Goal: Obtain resource: Download file/media

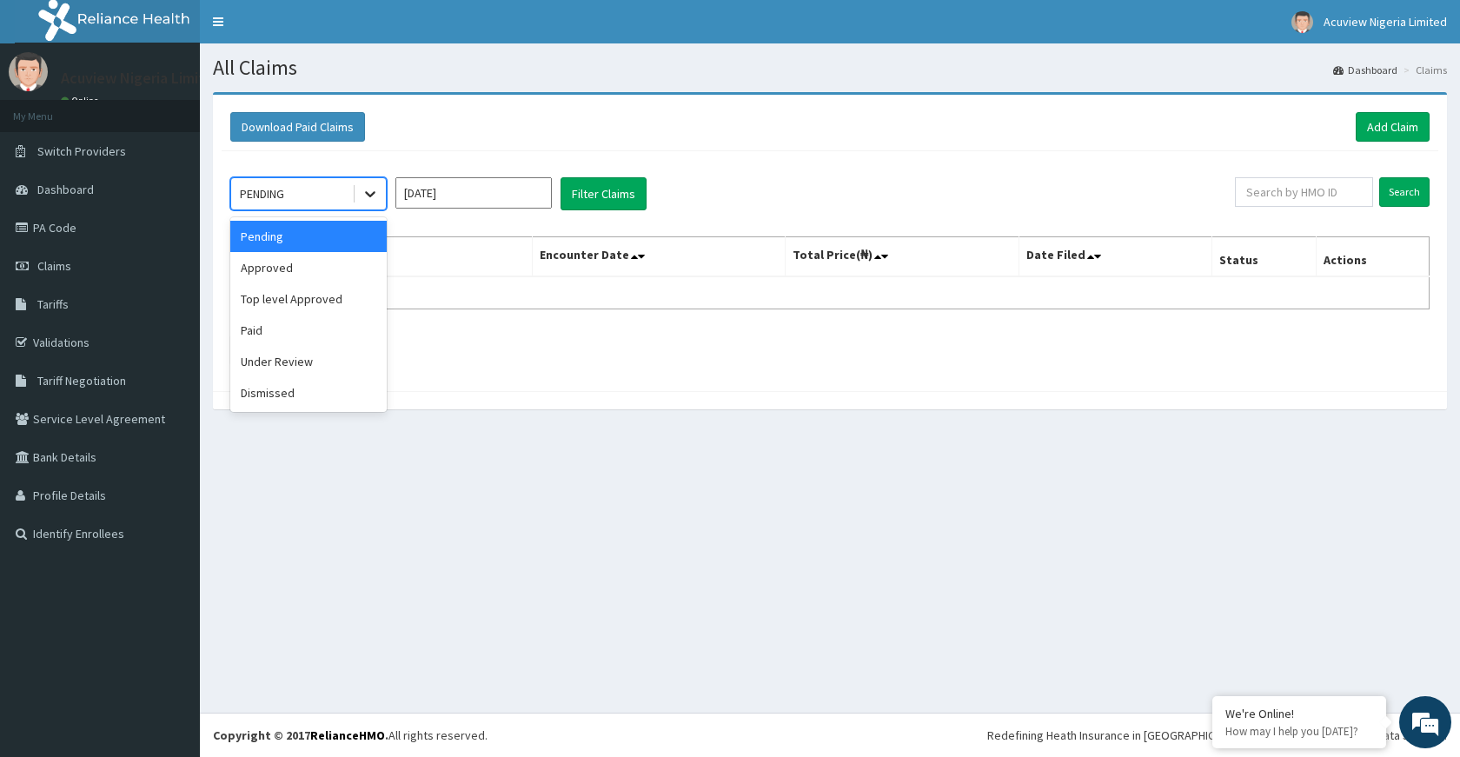
click at [373, 193] on icon at bounding box center [370, 195] width 10 height 6
click at [461, 195] on input "[DATE]" at bounding box center [473, 192] width 156 height 31
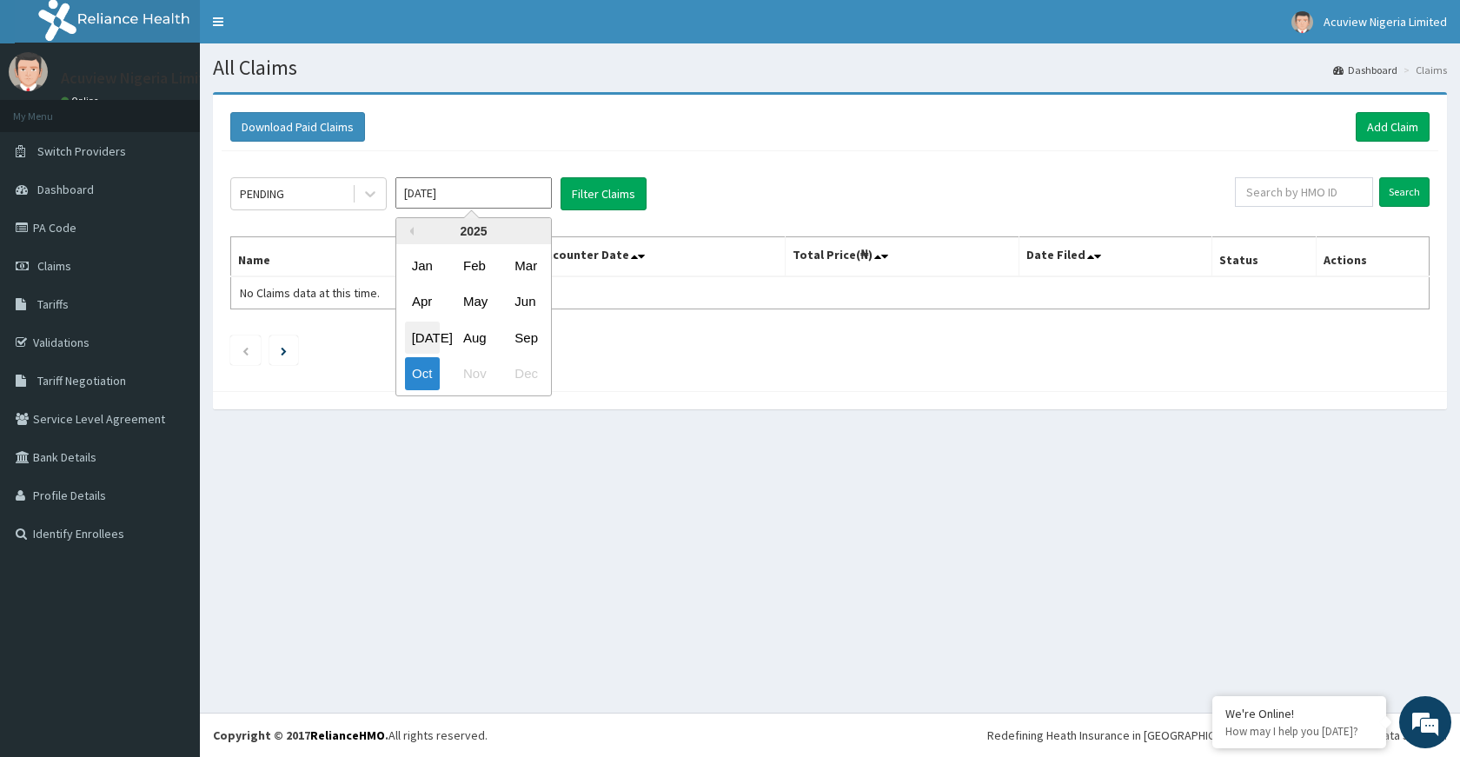
click at [435, 340] on div "[DATE]" at bounding box center [422, 338] width 35 height 32
type input "[DATE]"
click at [613, 198] on button "Filter Claims" at bounding box center [603, 193] width 86 height 33
click at [526, 196] on input "[DATE]" at bounding box center [473, 192] width 156 height 31
click at [430, 333] on div "[DATE]" at bounding box center [422, 338] width 35 height 32
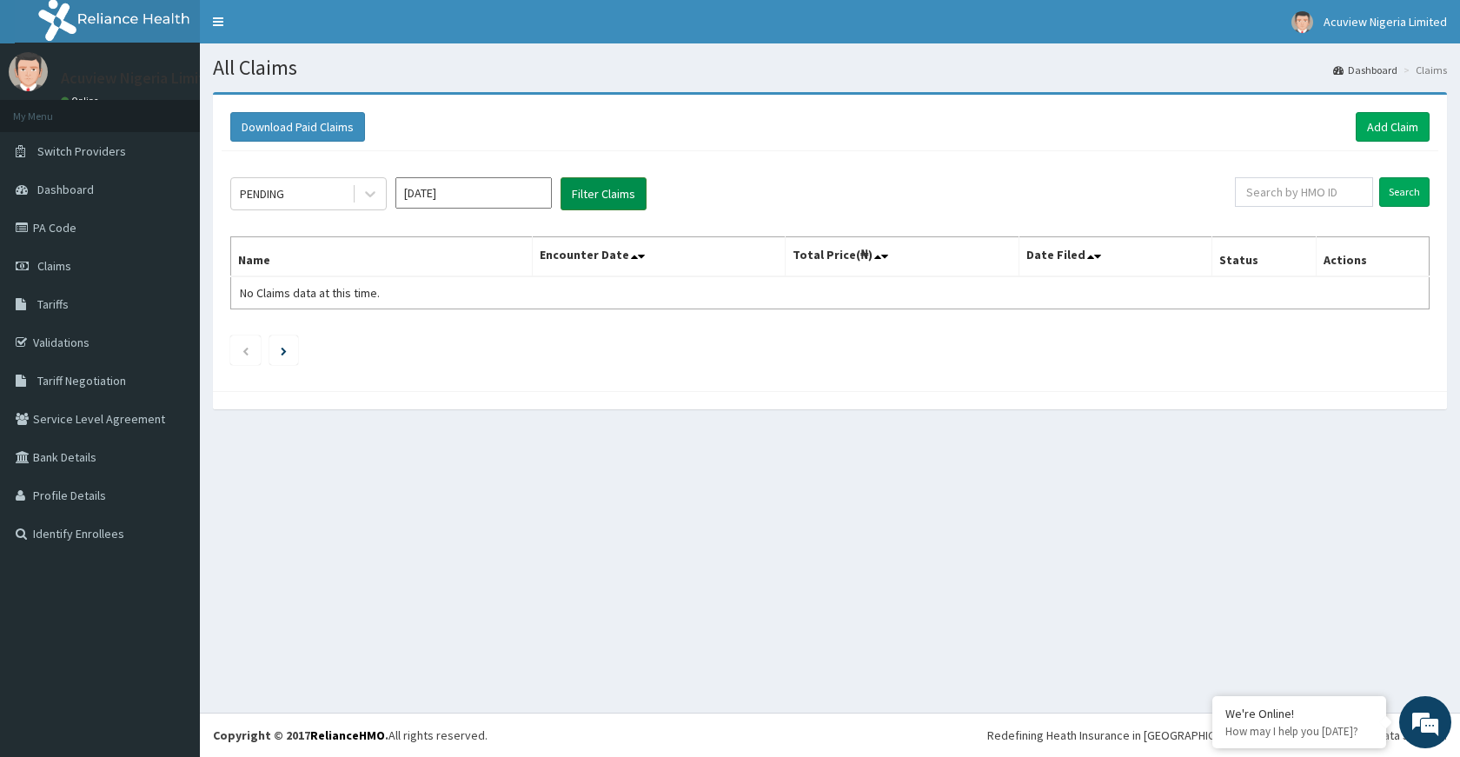
click at [625, 193] on button "Filter Claims" at bounding box center [603, 193] width 86 height 33
click at [1323, 199] on input "text" at bounding box center [1304, 192] width 138 height 30
click at [1045, 207] on div "PENDING [DATE] Filter Claims" at bounding box center [732, 193] width 1004 height 33
click at [645, 259] on icon at bounding box center [641, 256] width 7 height 12
click at [636, 257] on th "Encounter Date" at bounding box center [659, 257] width 252 height 40
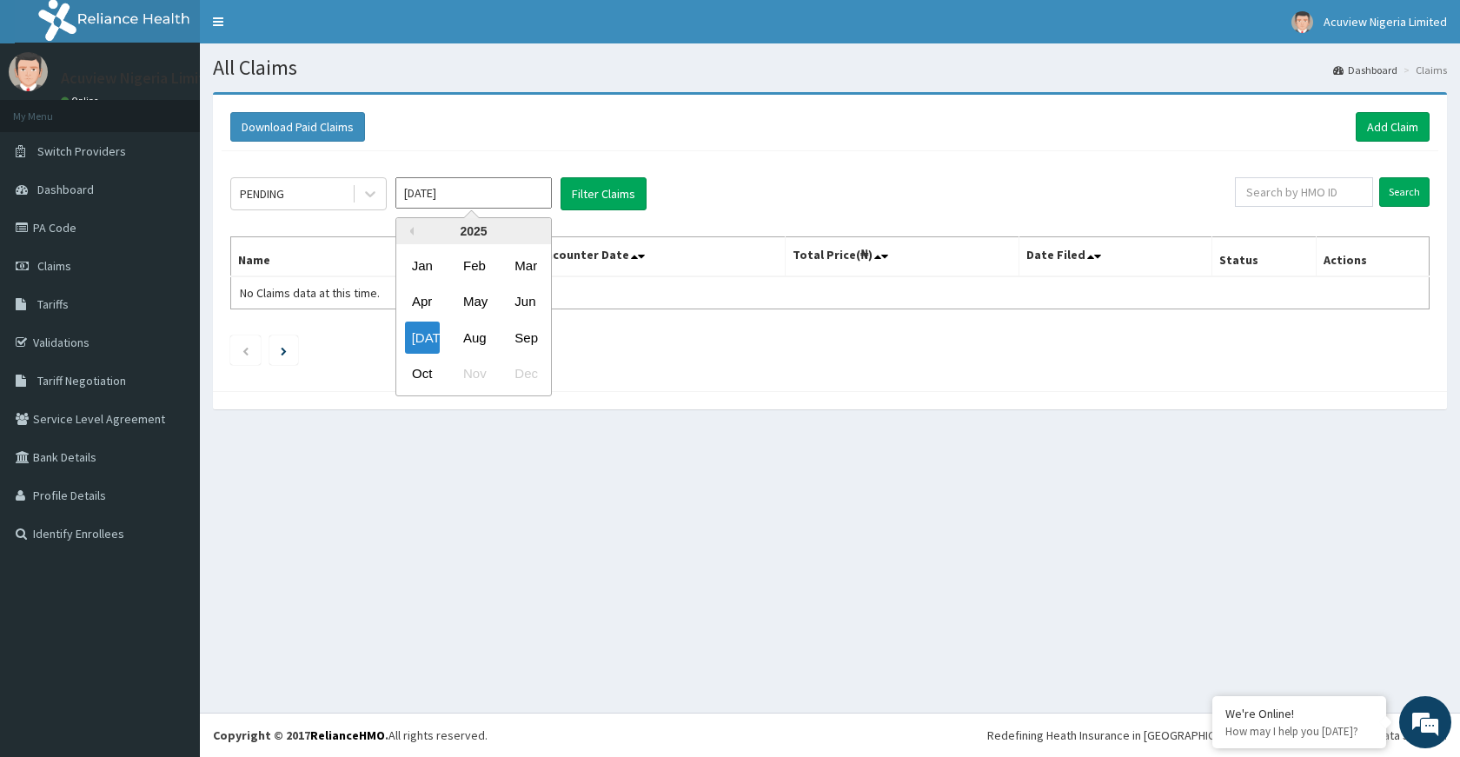
click at [464, 208] on input "[DATE]" at bounding box center [473, 192] width 156 height 31
click at [475, 329] on div "Aug" at bounding box center [473, 338] width 35 height 32
click at [612, 197] on button "Filter Claims" at bounding box center [603, 193] width 86 height 33
click at [493, 202] on input "[DATE]" at bounding box center [473, 192] width 156 height 31
click at [526, 323] on div "Sep" at bounding box center [524, 338] width 35 height 32
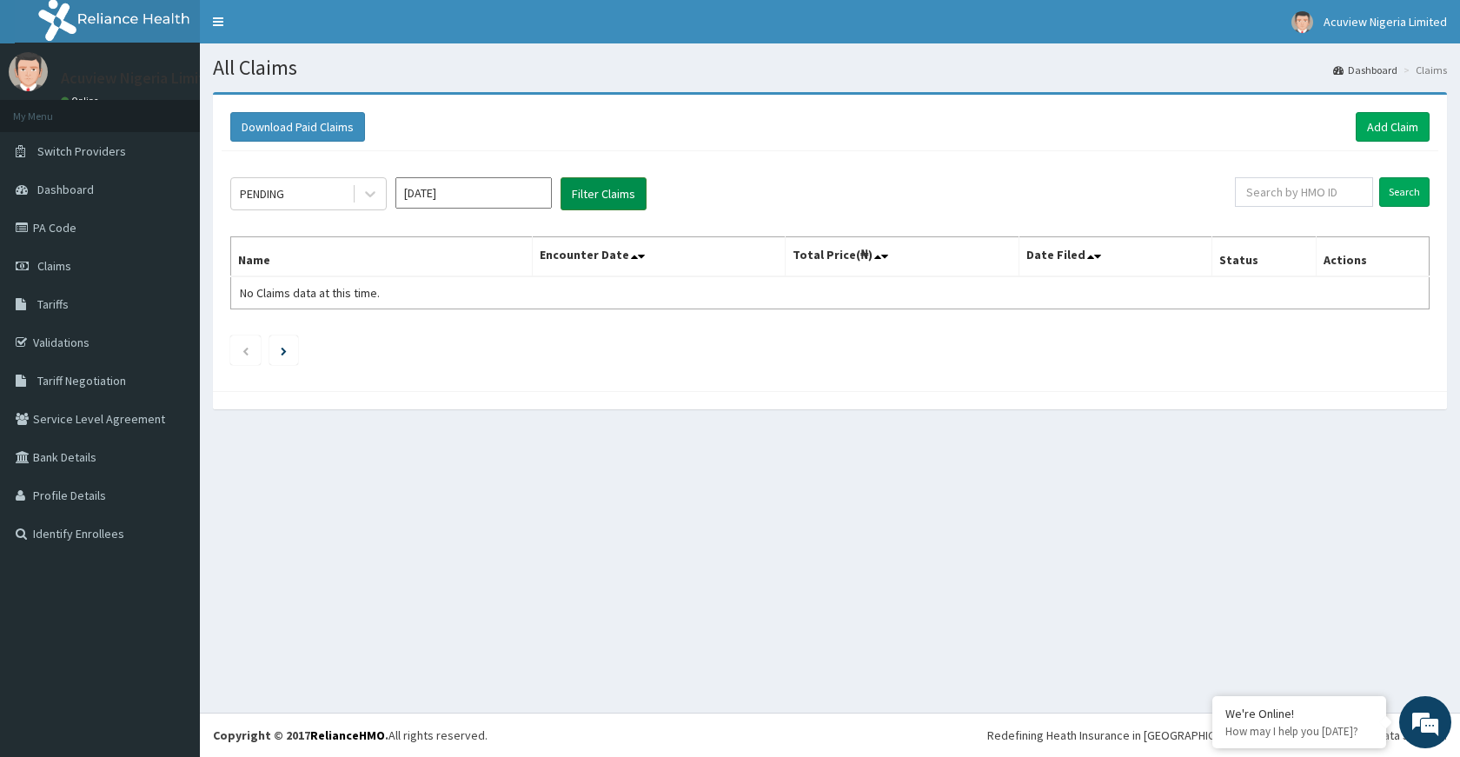
click at [611, 207] on button "Filter Claims" at bounding box center [603, 193] width 86 height 33
click at [606, 203] on button "Filter Claims" at bounding box center [603, 193] width 86 height 33
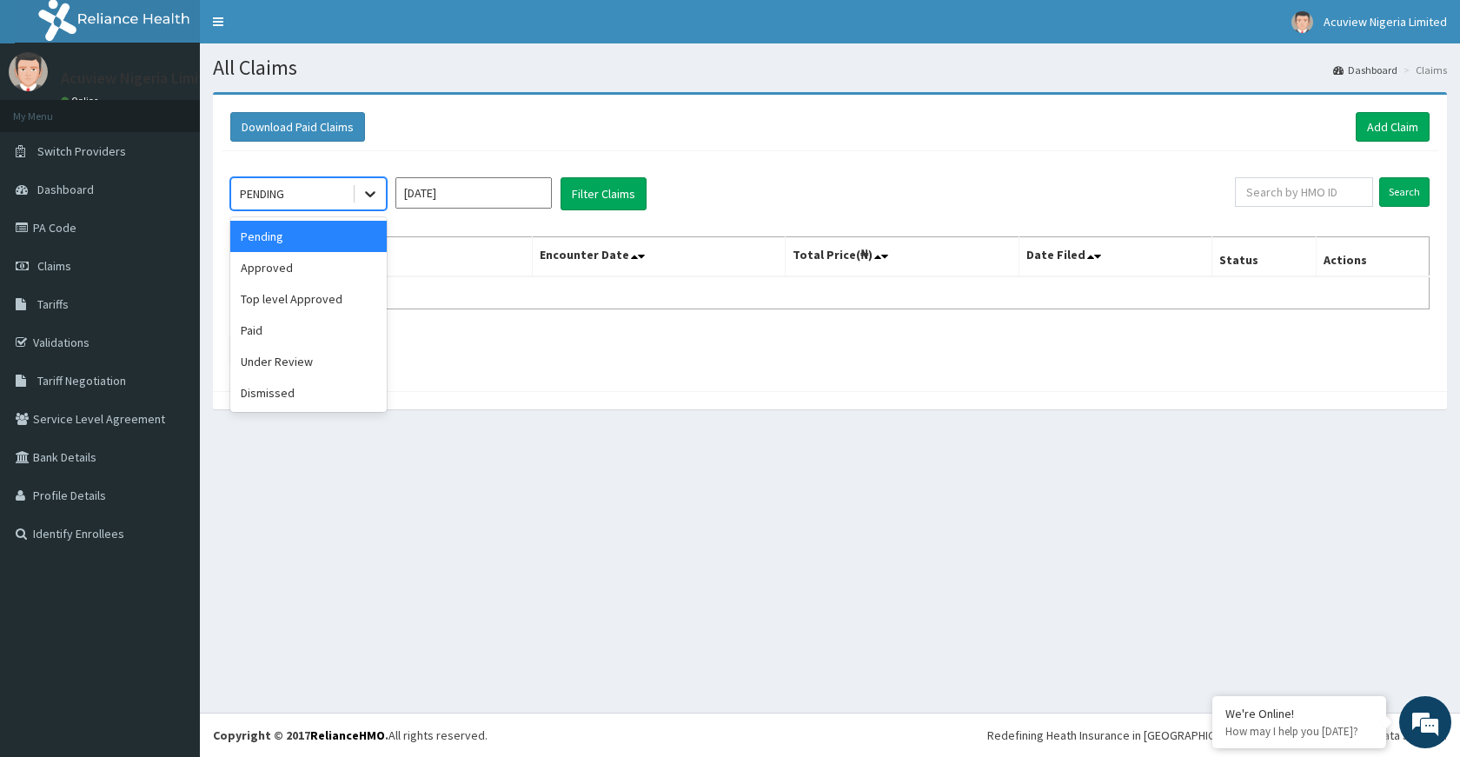
click at [363, 188] on icon at bounding box center [369, 193] width 17 height 17
click at [288, 269] on div "Approved" at bounding box center [308, 267] width 156 height 31
click at [522, 196] on input "[DATE]" at bounding box center [473, 192] width 156 height 31
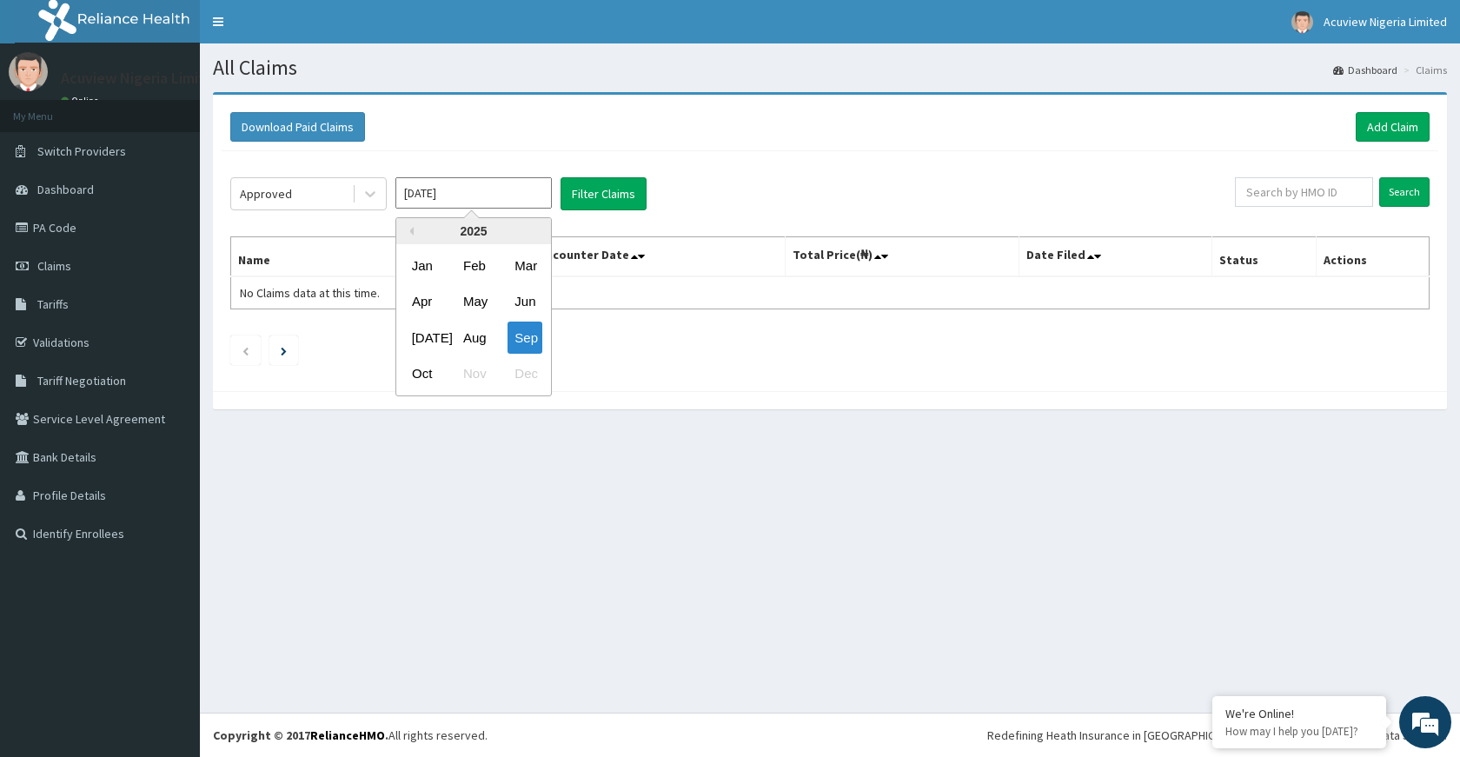
drag, startPoint x: 469, startPoint y: 341, endPoint x: 474, endPoint y: 329, distance: 13.2
click at [474, 329] on div "Aug" at bounding box center [473, 338] width 35 height 32
type input "[DATE]"
click at [621, 191] on button "Filter Claims" at bounding box center [603, 193] width 86 height 33
click at [620, 187] on button "Filter Claims" at bounding box center [603, 193] width 86 height 33
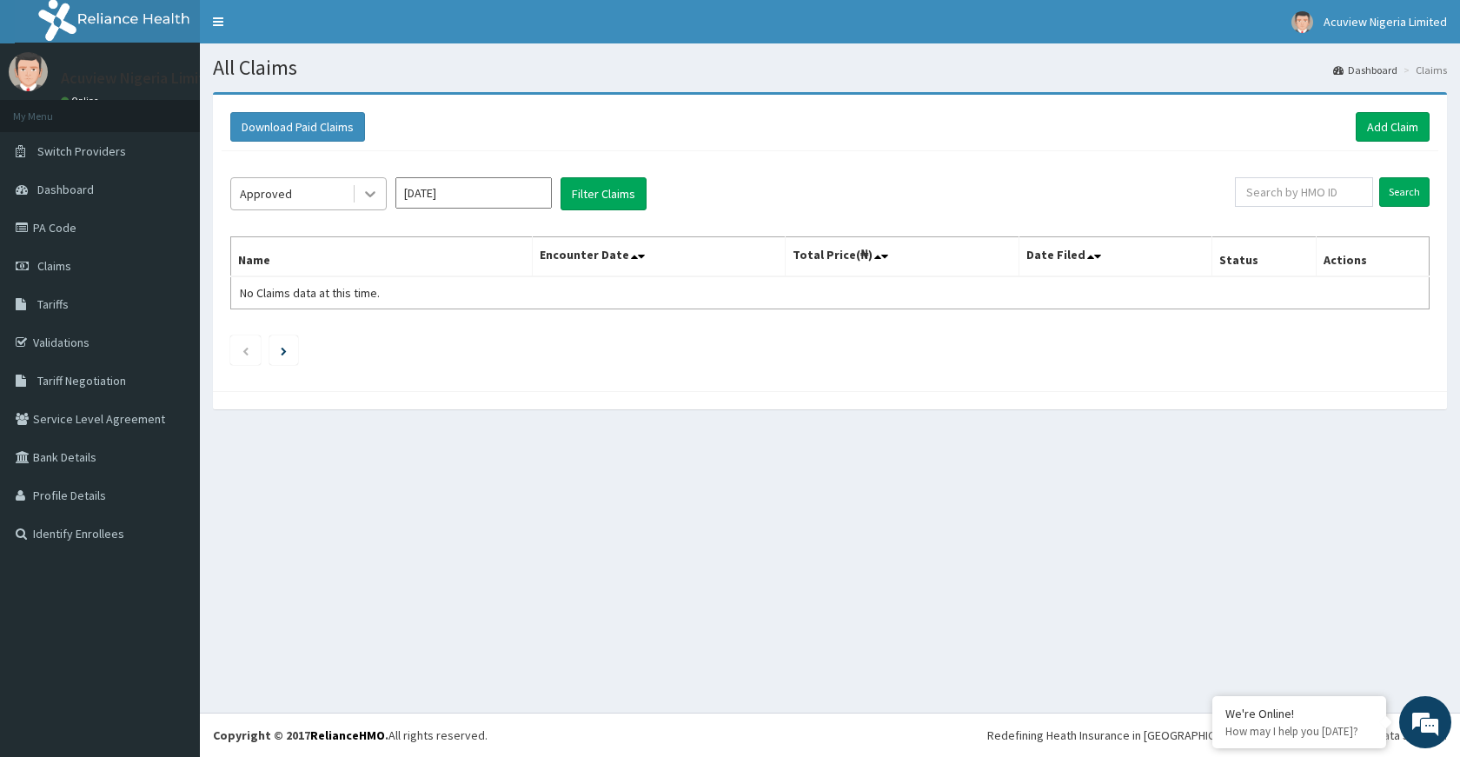
click at [381, 198] on div at bounding box center [370, 193] width 31 height 31
click at [1349, 185] on input "text" at bounding box center [1304, 192] width 138 height 30
click at [588, 188] on button "Filter Claims" at bounding box center [603, 193] width 86 height 33
click at [538, 197] on input "[DATE]" at bounding box center [473, 192] width 156 height 31
click at [90, 217] on link "PA Code" at bounding box center [100, 228] width 200 height 38
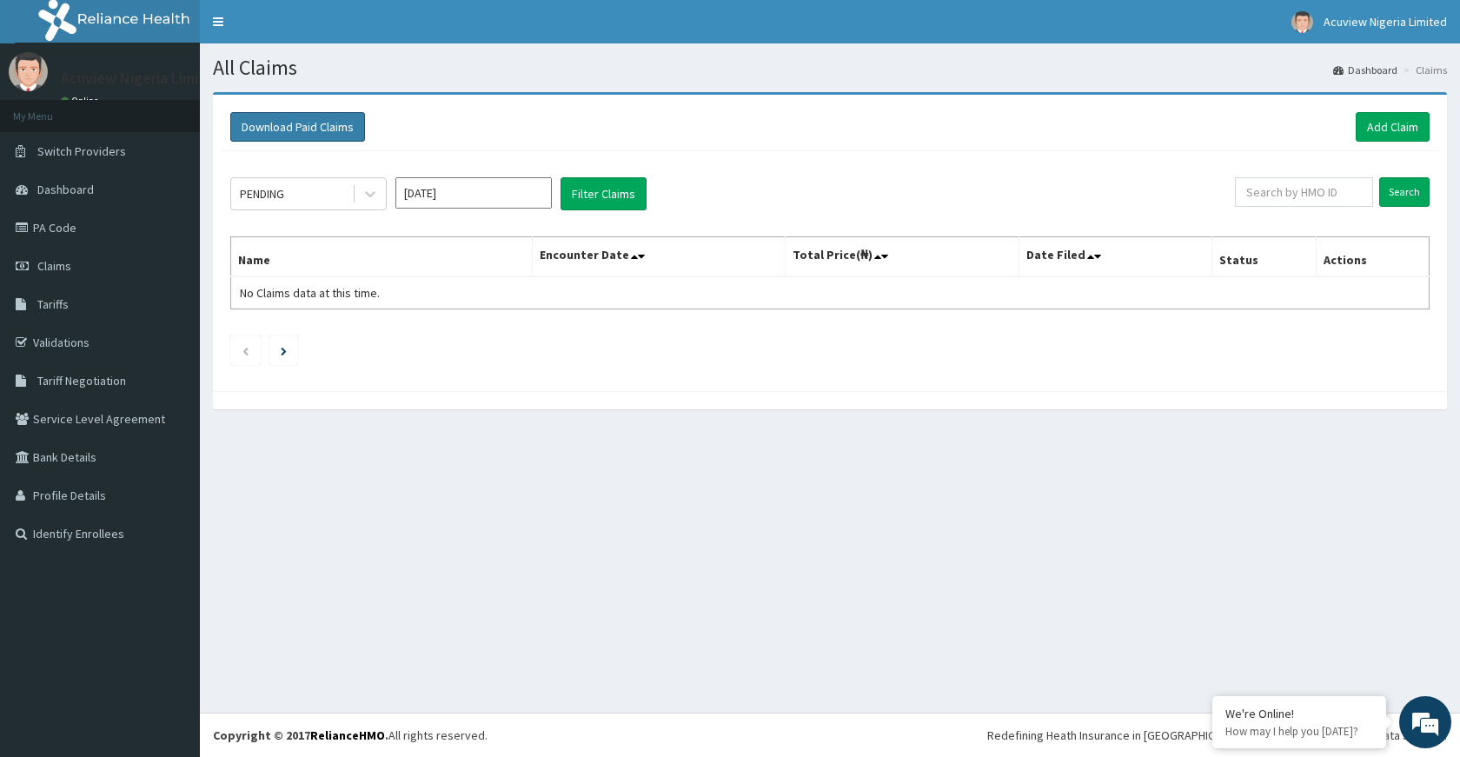
click at [277, 117] on button "Download Paid Claims" at bounding box center [297, 127] width 135 height 30
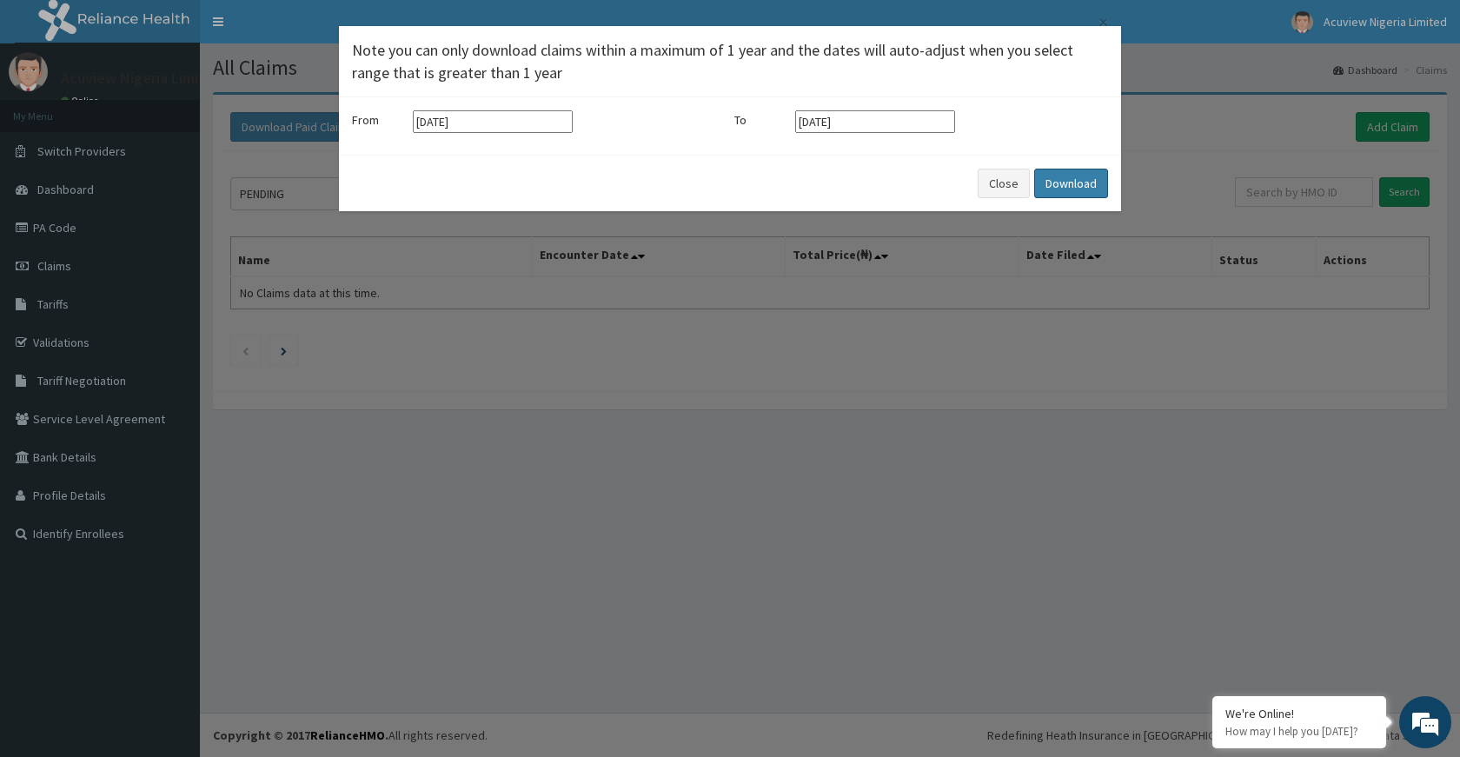
click at [1066, 189] on button "Download" at bounding box center [1071, 184] width 74 height 30
click at [1004, 178] on button "Close" at bounding box center [1004, 184] width 52 height 30
